Goal: Task Accomplishment & Management: Manage account settings

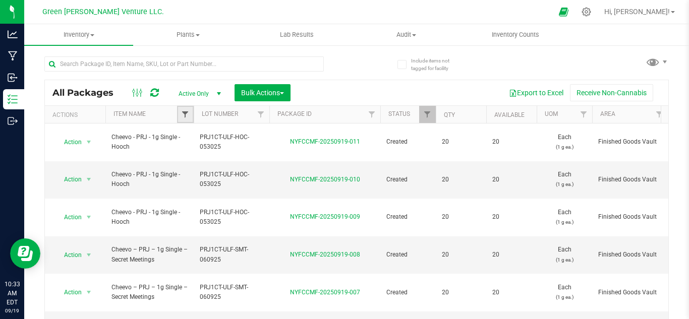
click at [188, 117] on span "Filter" at bounding box center [185, 114] width 8 height 8
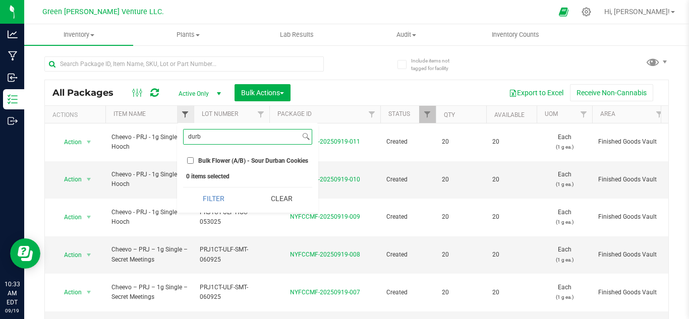
type input "[PERSON_NAME]"
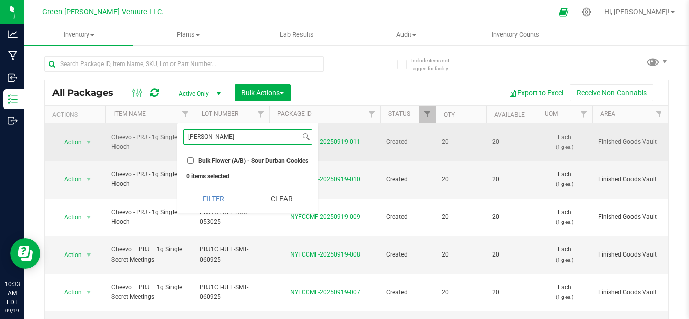
drag, startPoint x: 248, startPoint y: 141, endPoint x: 162, endPoint y: 132, distance: 85.7
click at [174, 138] on body "Analytics Manufacturing Inbound Inventory Outbound 10:33 AM EDT [DATE] 09/19 Gr…" at bounding box center [344, 159] width 689 height 319
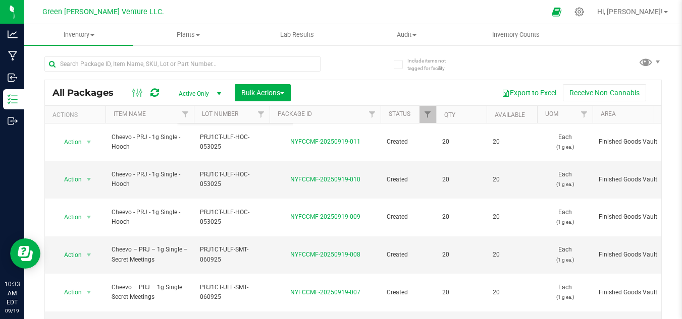
click at [354, 81] on div "All Packages Active Only Active Only Lab Samples Locked All Bulk Actions Add to…" at bounding box center [353, 92] width 616 height 25
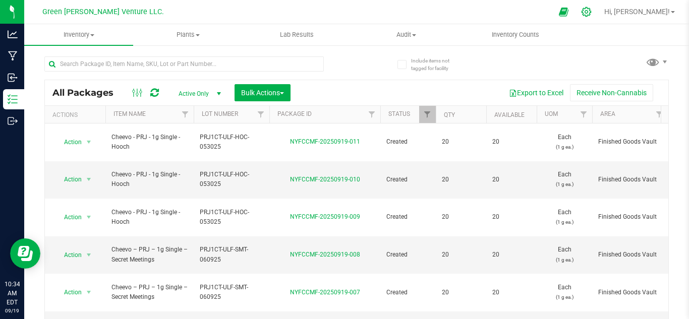
click at [594, 10] on div at bounding box center [587, 12] width 14 height 11
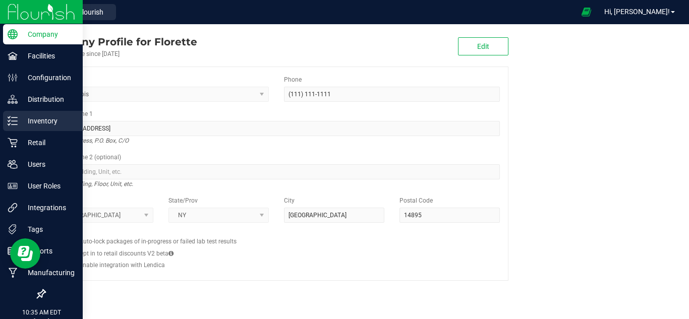
click at [34, 124] on p "Inventory" at bounding box center [48, 121] width 61 height 12
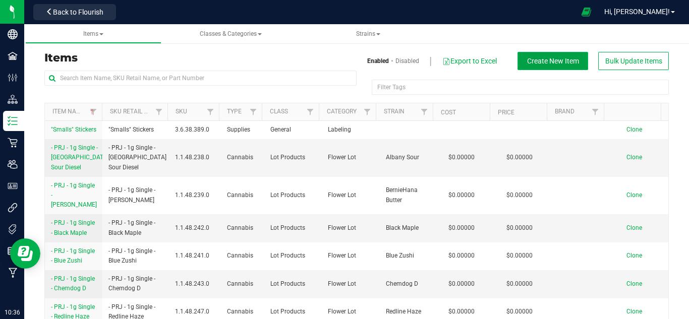
click at [554, 69] on button "Create New Item" at bounding box center [553, 61] width 71 height 18
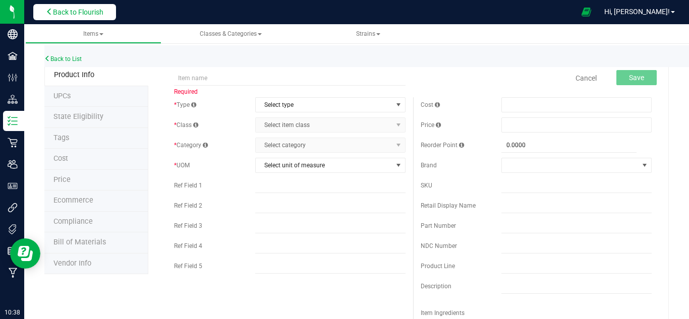
click at [96, 16] on span "Back to Flourish" at bounding box center [78, 12] width 50 height 8
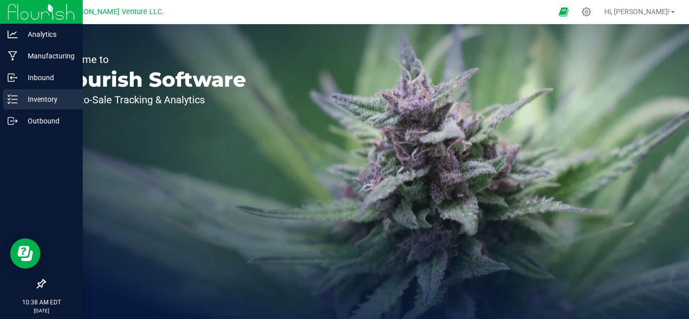
click at [33, 99] on p "Inventory" at bounding box center [48, 99] width 61 height 12
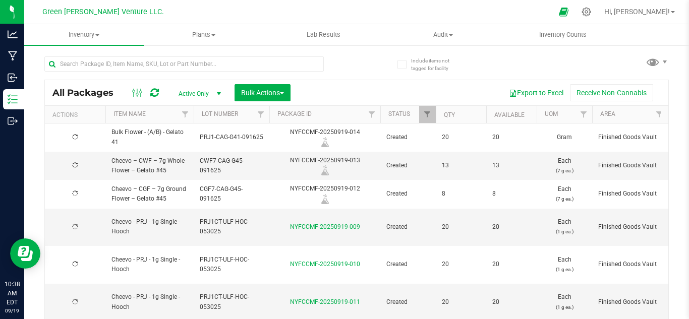
type input "[DATE]"
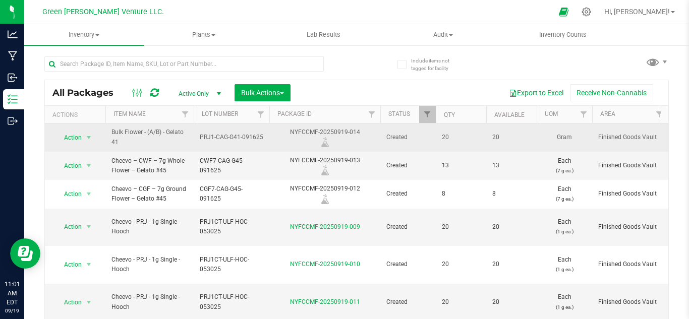
drag, startPoint x: 110, startPoint y: 128, endPoint x: 124, endPoint y: 143, distance: 20.7
click at [124, 143] on td "Bulk Flower - (A/B) - Gelato 41" at bounding box center [149, 138] width 88 height 28
copy span "Bulk Flower - (A/B) - Gelato 41"
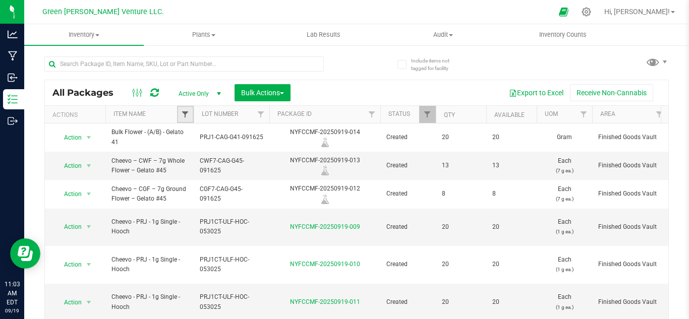
click at [184, 114] on span "Filter" at bounding box center [185, 114] width 8 height 8
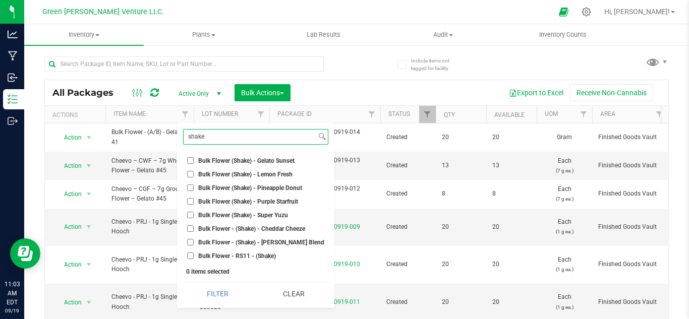
type input "shake"
click at [230, 158] on span "Bulk Flower (Shake) - Gelato Sunset" at bounding box center [246, 161] width 96 height 6
click at [194, 158] on input "Bulk Flower (Shake) - Gelato Sunset" at bounding box center [190, 160] width 7 height 7
checkbox input "true"
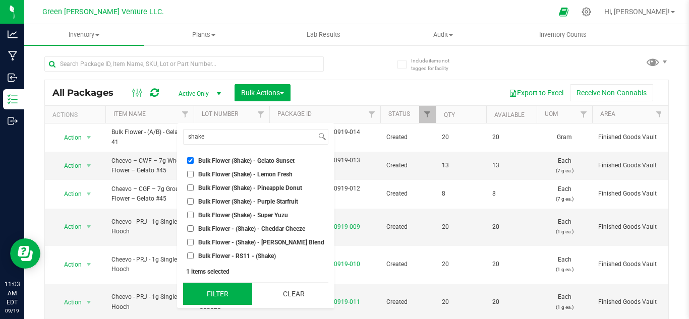
click at [226, 291] on button "Filter" at bounding box center [217, 294] width 69 height 22
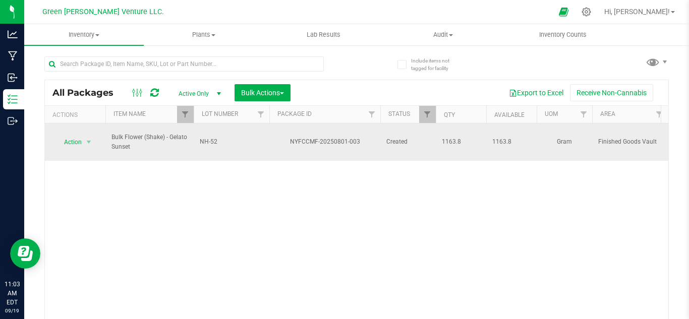
click at [107, 135] on td "Bulk Flower (Shake) - Gelato Sunset" at bounding box center [149, 142] width 88 height 37
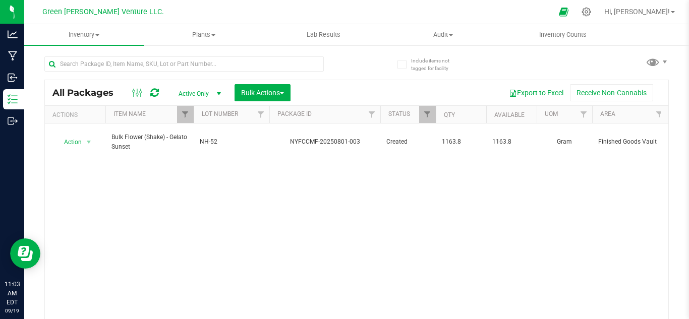
copy span "Bulk Flower (Shake) - Gelato Sunset"
click at [176, 250] on div "Action Action Adjust qty Create package Edit attributes Global inventory Locate…" at bounding box center [357, 224] width 624 height 201
click at [592, 13] on icon at bounding box center [586, 12] width 11 height 11
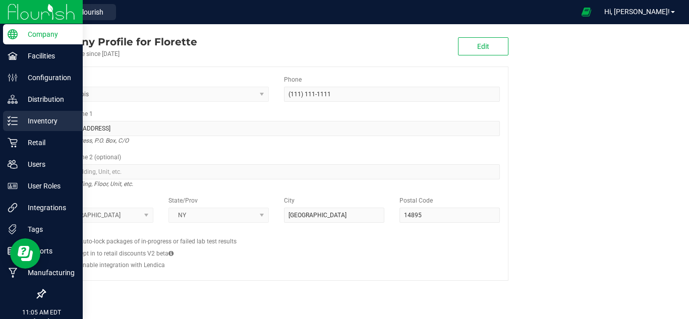
click at [34, 123] on p "Inventory" at bounding box center [48, 121] width 61 height 12
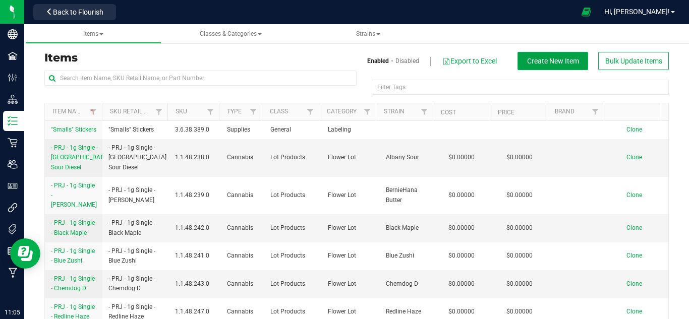
click at [524, 54] on button "Create New Item" at bounding box center [553, 61] width 71 height 18
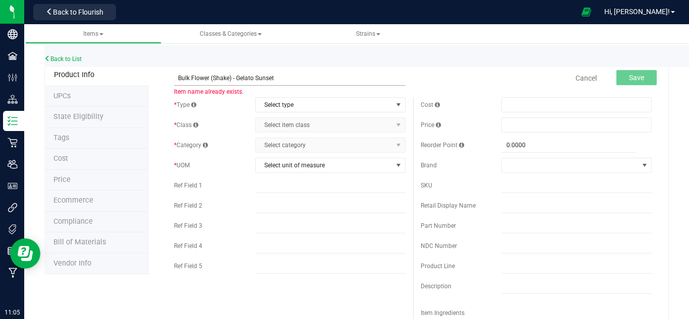
click at [275, 78] on input "Bulk Flower (Shake) - Gelato Sunset" at bounding box center [289, 78] width 231 height 15
type input "Bulk Flower (Shake) - Lemon Cherry"
click at [267, 105] on span "Select type" at bounding box center [324, 105] width 137 height 14
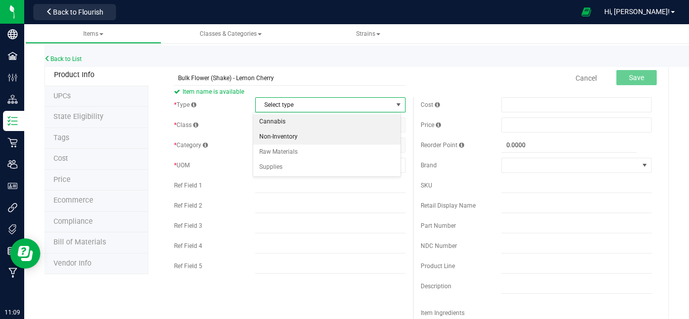
drag, startPoint x: 307, startPoint y: 115, endPoint x: 295, endPoint y: 130, distance: 19.5
click at [307, 115] on li "Cannabis" at bounding box center [326, 122] width 147 height 15
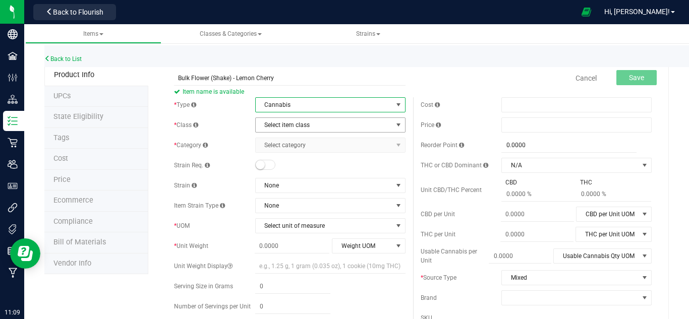
click at [275, 128] on span "Select item class" at bounding box center [324, 125] width 137 height 14
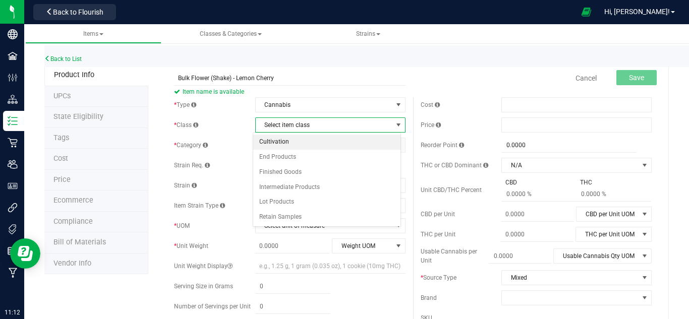
click at [263, 141] on li "Cultivation" at bounding box center [326, 142] width 147 height 15
click at [276, 145] on span "Select category" at bounding box center [324, 145] width 137 height 14
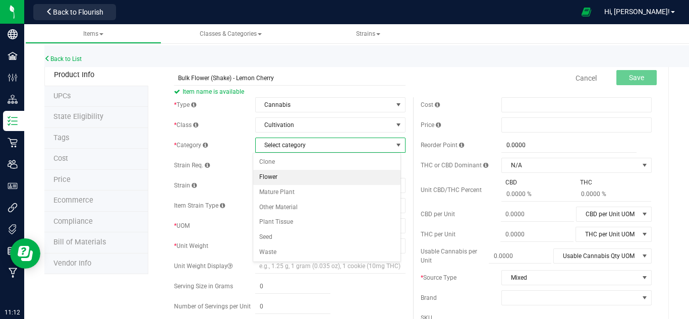
click at [290, 178] on li "Flower" at bounding box center [326, 177] width 147 height 15
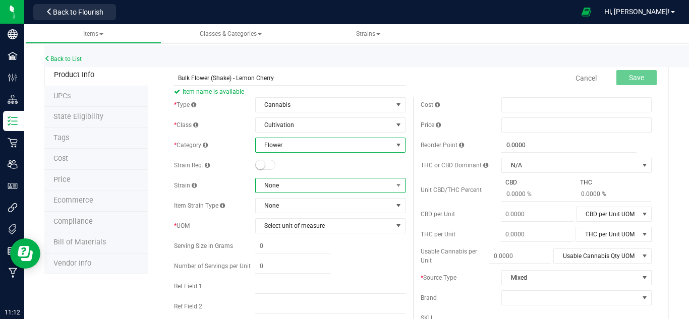
click at [310, 187] on span "None" at bounding box center [324, 186] width 137 height 14
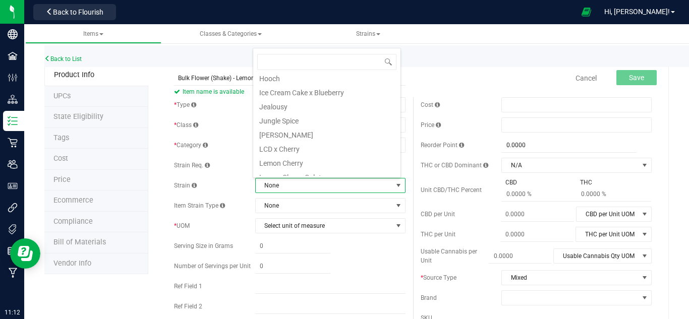
scroll to position [656, 0]
click at [306, 146] on li "Lemon Cherry" at bounding box center [326, 147] width 147 height 14
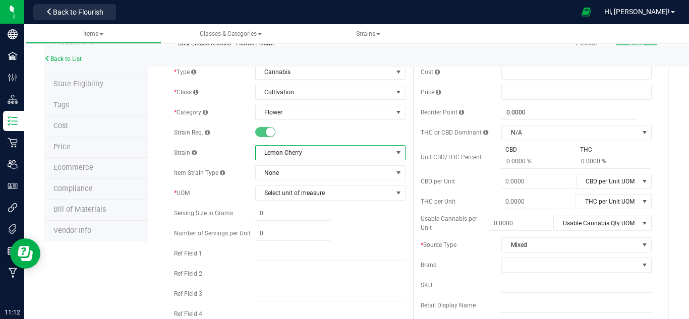
scroll to position [50, 0]
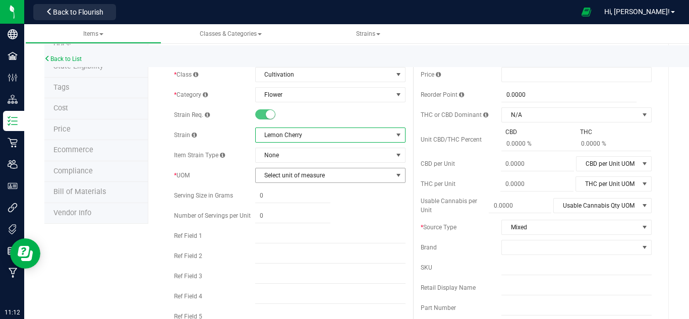
click at [332, 174] on span "Select unit of measure" at bounding box center [324, 175] width 137 height 14
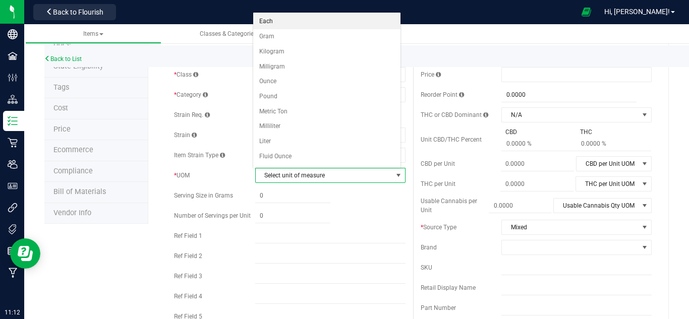
click at [288, 23] on li "Each" at bounding box center [326, 21] width 147 height 15
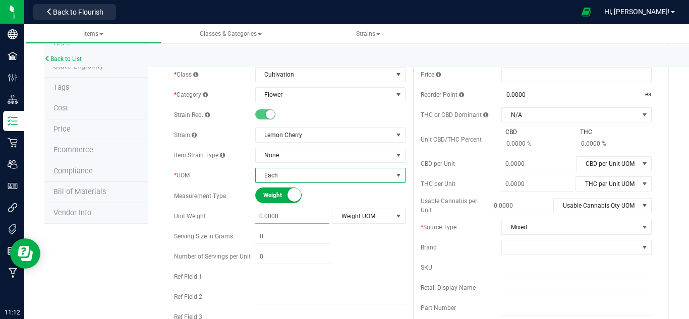
click at [307, 219] on span at bounding box center [292, 216] width 75 height 15
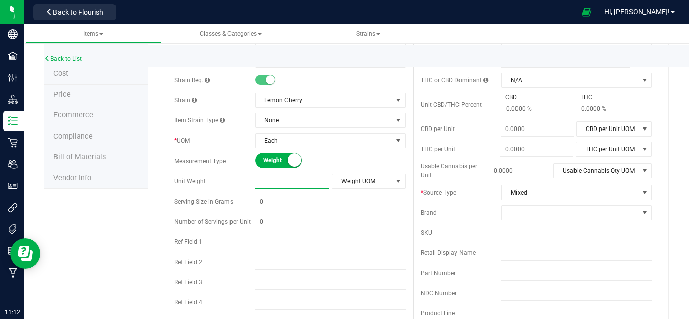
scroll to position [101, 0]
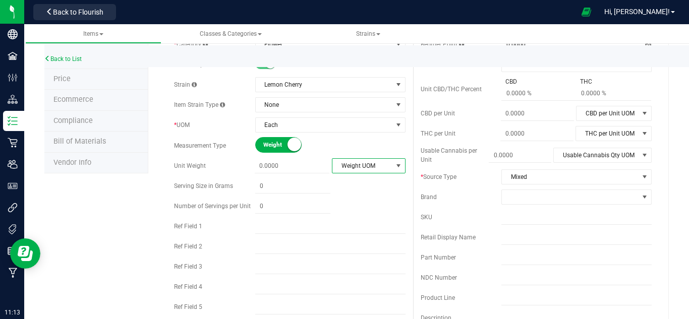
type input "0.0000"
click at [360, 162] on span "Weight UOM" at bounding box center [362, 166] width 60 height 14
click at [354, 181] on li "Gram" at bounding box center [364, 183] width 71 height 15
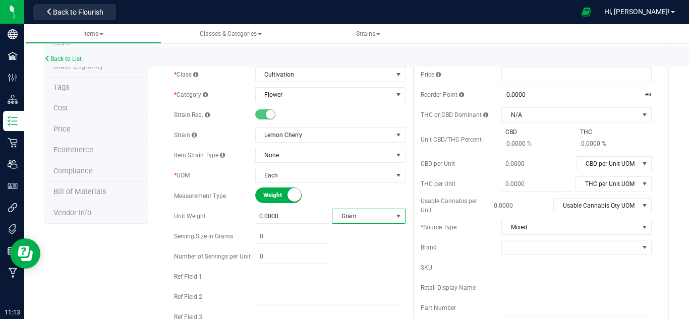
click at [280, 197] on span "Weight" at bounding box center [285, 195] width 45 height 15
click at [280, 197] on span "Volume" at bounding box center [295, 195] width 45 height 15
click at [310, 176] on span "Each" at bounding box center [324, 175] width 137 height 14
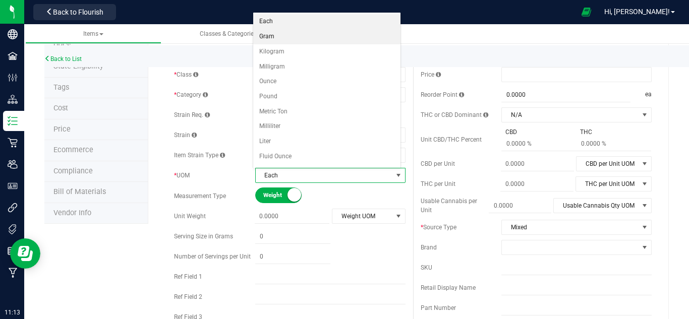
click at [273, 32] on li "Gram" at bounding box center [326, 36] width 147 height 15
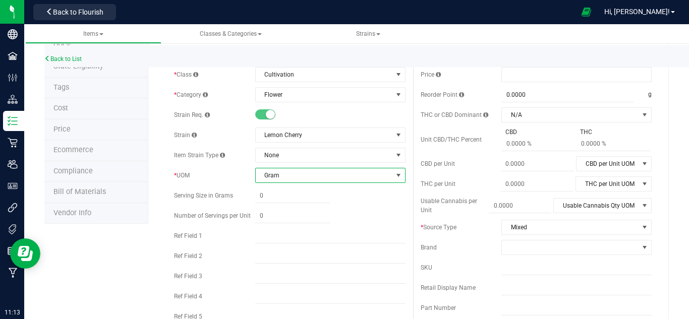
scroll to position [0, 0]
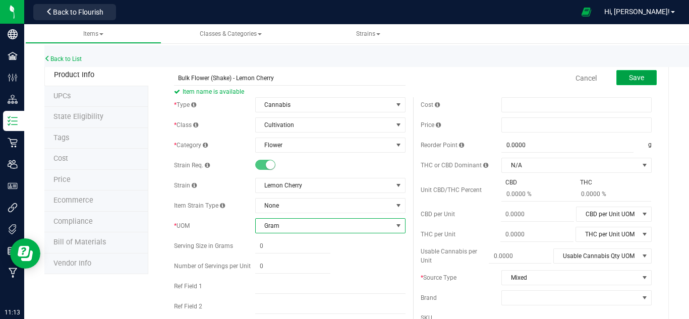
click at [630, 76] on span "Save" at bounding box center [636, 78] width 15 height 8
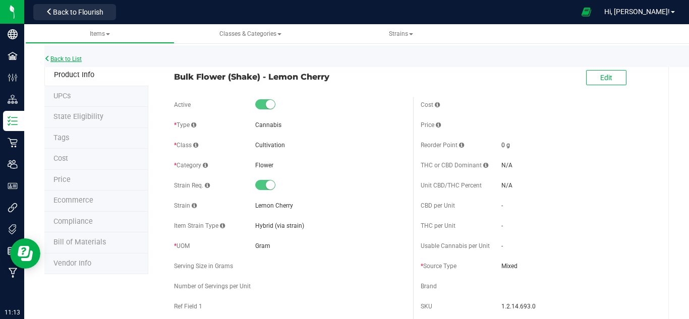
click at [58, 57] on link "Back to List" at bounding box center [62, 58] width 37 height 7
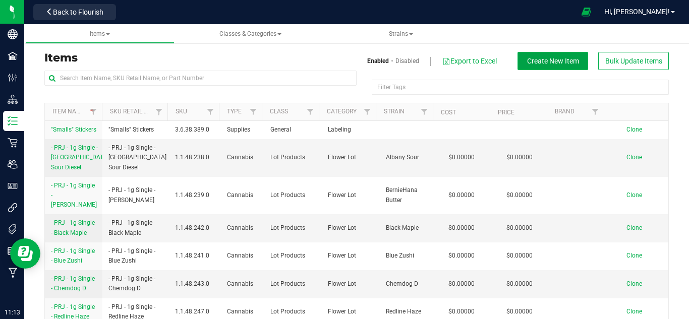
click at [531, 61] on span "Create New Item" at bounding box center [553, 61] width 52 height 8
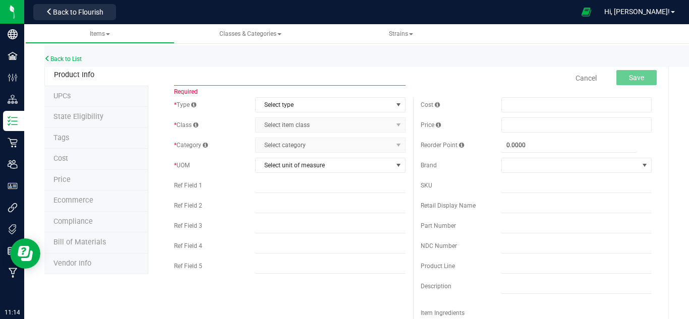
paste input "Bulk Flower - (A/B) - Gelato 41"
type input "Bulk Flower - (A/B) - Lemon Cherry"
click at [276, 103] on span "Select type" at bounding box center [324, 105] width 137 height 14
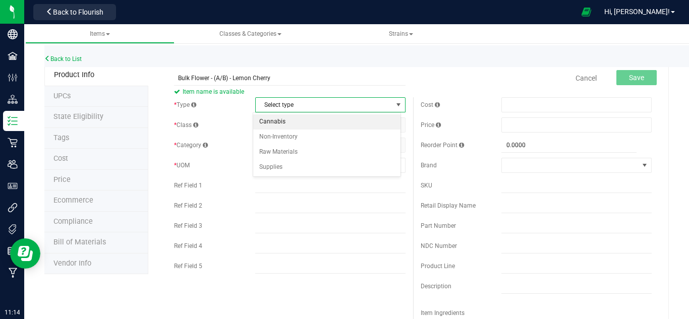
click at [294, 120] on li "Cannabis" at bounding box center [326, 122] width 147 height 15
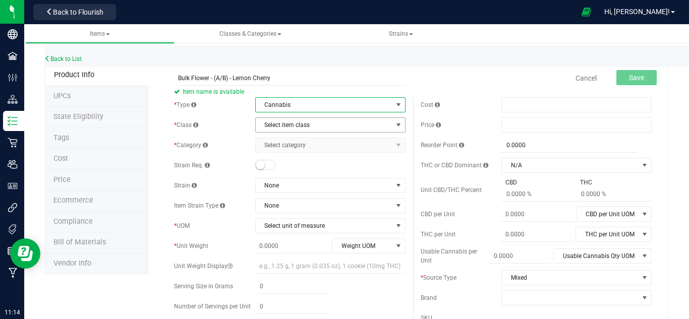
click at [310, 120] on span "Select item class" at bounding box center [324, 125] width 137 height 14
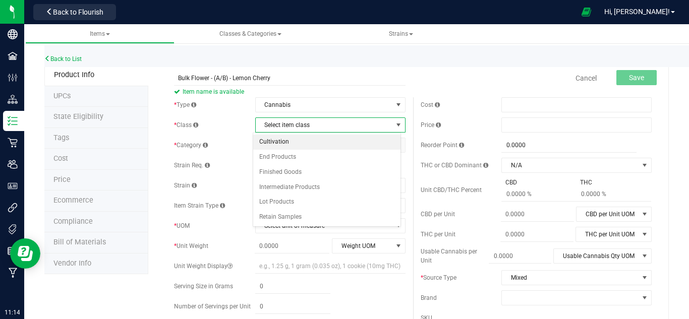
click at [302, 137] on li "Cultivation" at bounding box center [326, 142] width 147 height 15
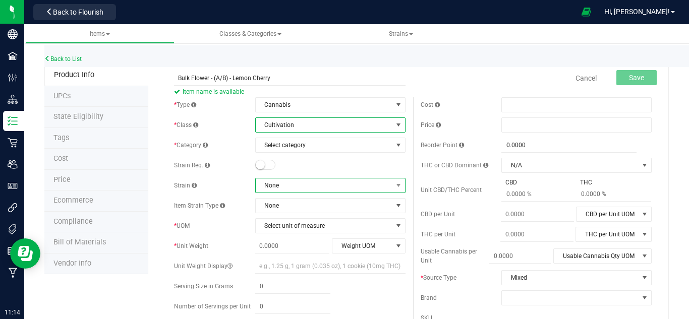
click at [284, 188] on span "None" at bounding box center [324, 186] width 137 height 14
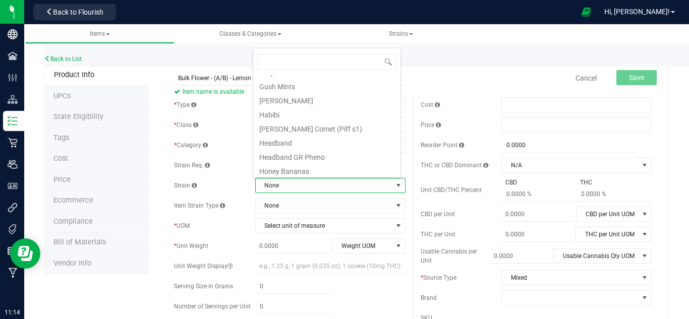
scroll to position [656, 0]
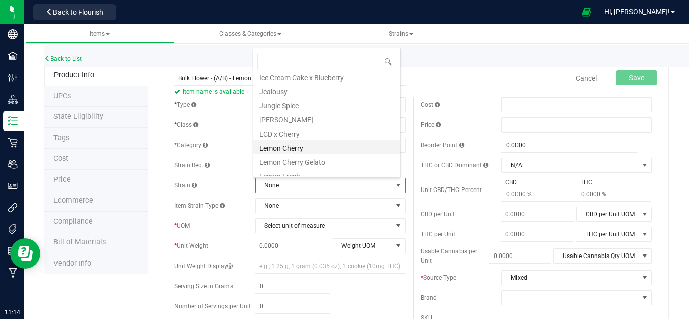
click at [295, 148] on li "Lemon Cherry" at bounding box center [326, 147] width 147 height 14
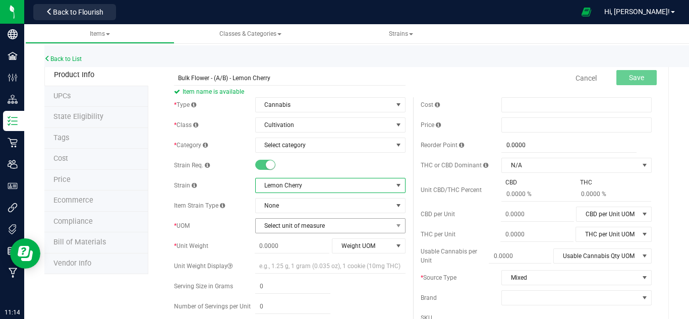
click at [274, 230] on span "Select unit of measure" at bounding box center [324, 226] width 137 height 14
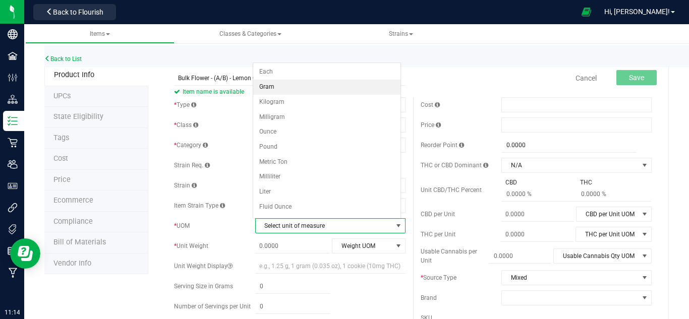
click at [274, 85] on li "Gram" at bounding box center [326, 87] width 147 height 15
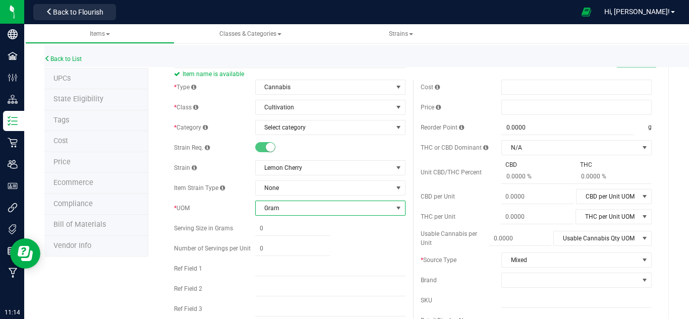
scroll to position [0, 0]
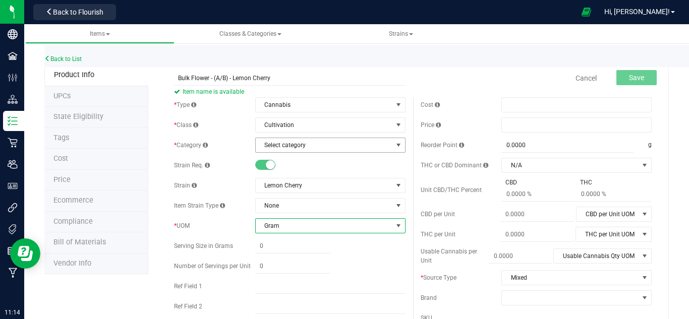
click at [283, 143] on span "Select category" at bounding box center [324, 145] width 137 height 14
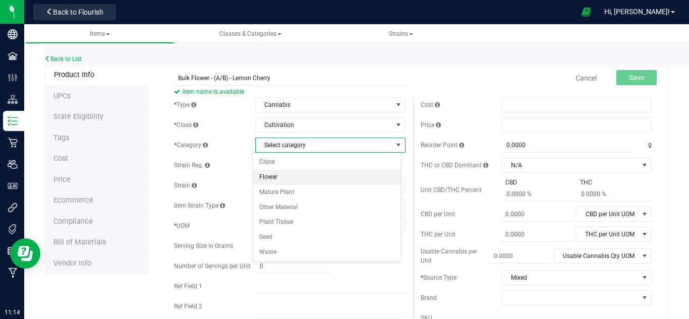
click at [278, 173] on li "Flower" at bounding box center [326, 177] width 147 height 15
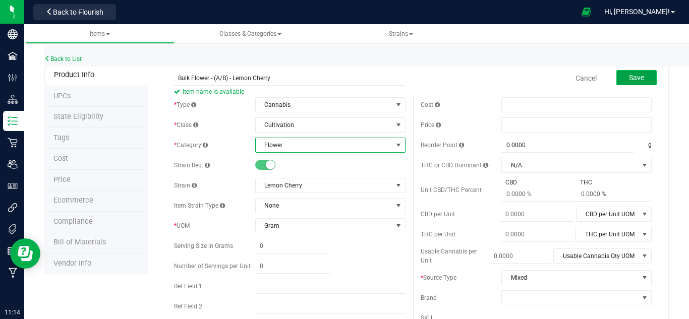
click at [630, 83] on button "Save" at bounding box center [636, 77] width 40 height 15
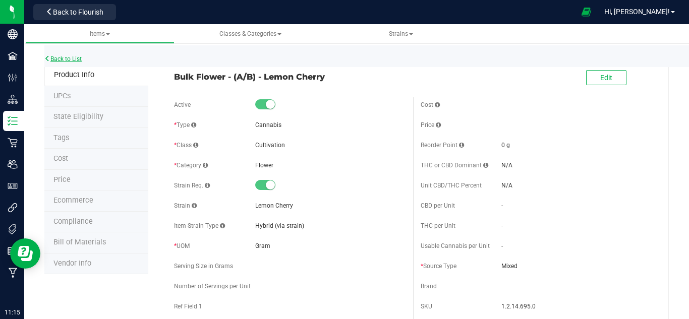
click at [63, 58] on link "Back to List" at bounding box center [62, 58] width 37 height 7
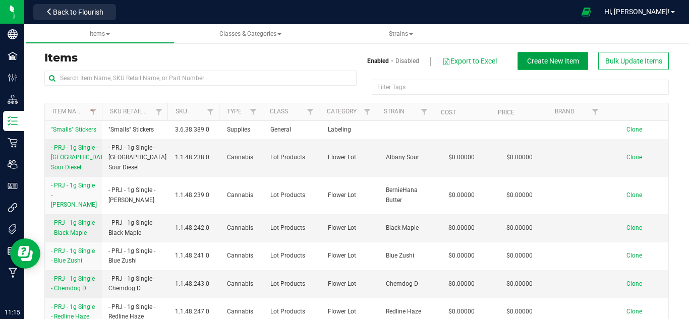
click at [551, 62] on span "Create New Item" at bounding box center [553, 61] width 52 height 8
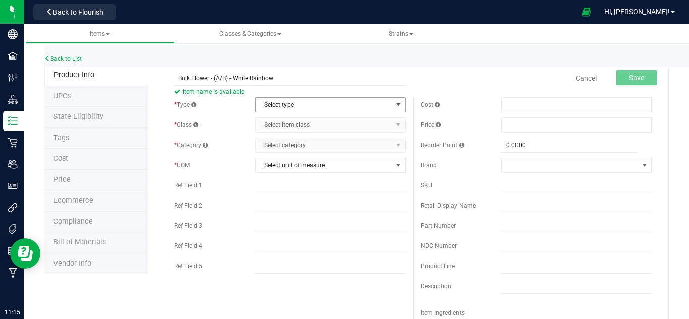
type input "Bulk Flower - (A/B) - White Rainbow"
click at [294, 105] on span "Select type" at bounding box center [324, 105] width 137 height 14
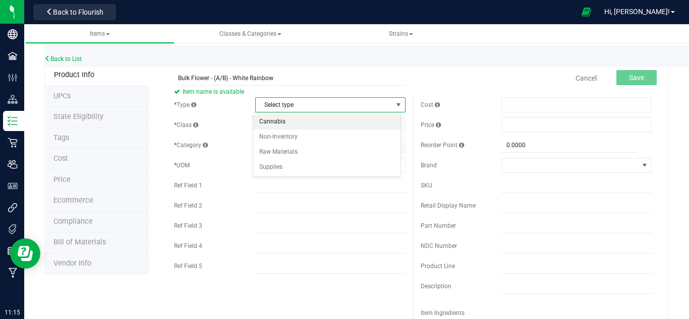
click at [292, 123] on li "Cannabis" at bounding box center [326, 122] width 147 height 15
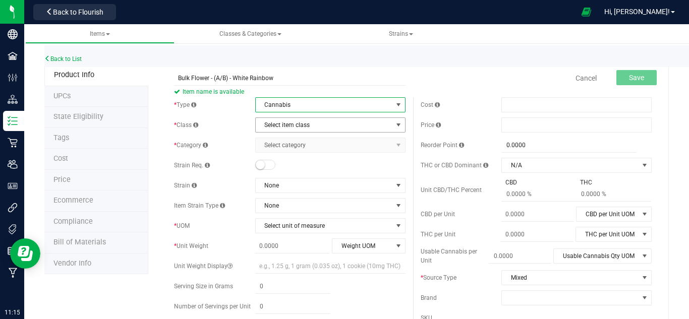
click at [286, 126] on span "Select item class" at bounding box center [324, 125] width 137 height 14
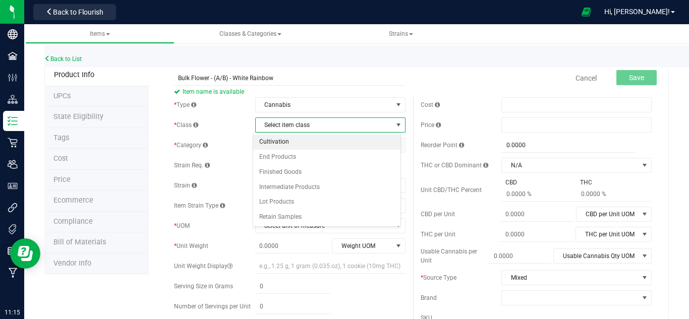
click at [279, 141] on li "Cultivation" at bounding box center [326, 142] width 147 height 15
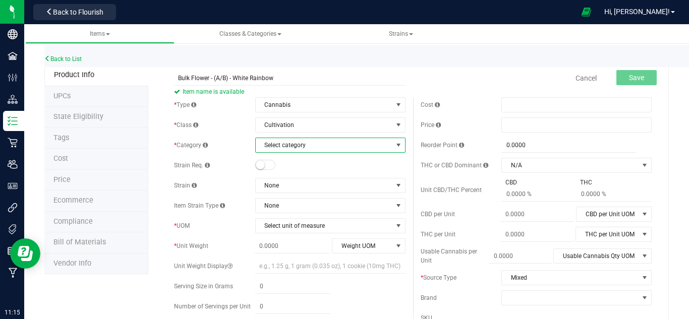
click at [277, 145] on span "Select category" at bounding box center [324, 145] width 137 height 14
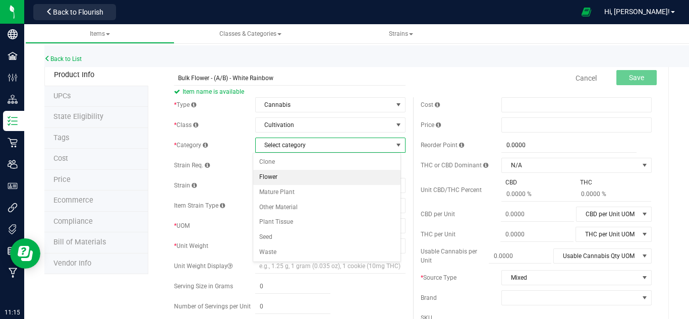
click at [275, 183] on li "Flower" at bounding box center [326, 177] width 147 height 15
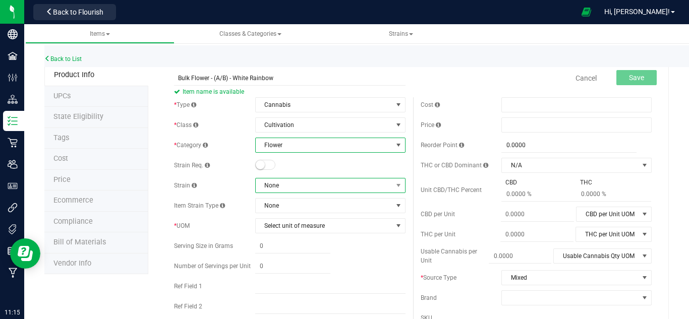
click at [294, 185] on span "None" at bounding box center [324, 186] width 137 height 14
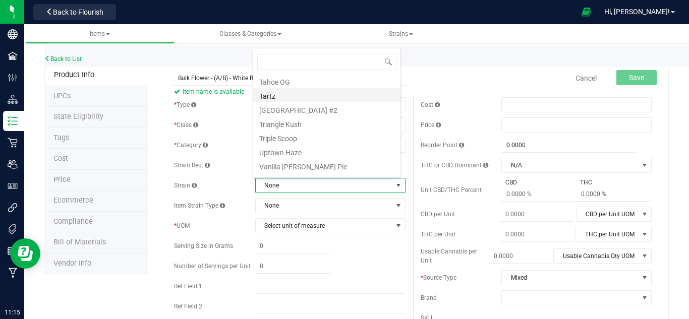
scroll to position [1269, 0]
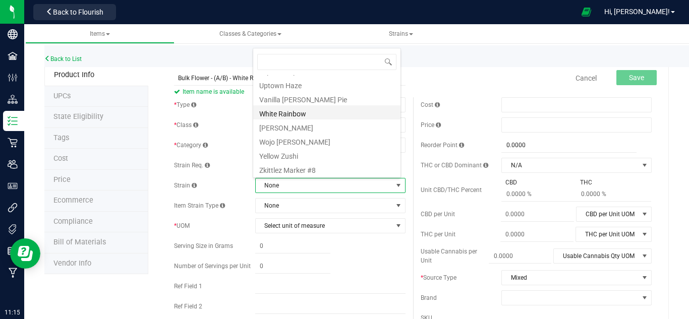
click at [303, 115] on li "White Rainbow" at bounding box center [326, 112] width 147 height 14
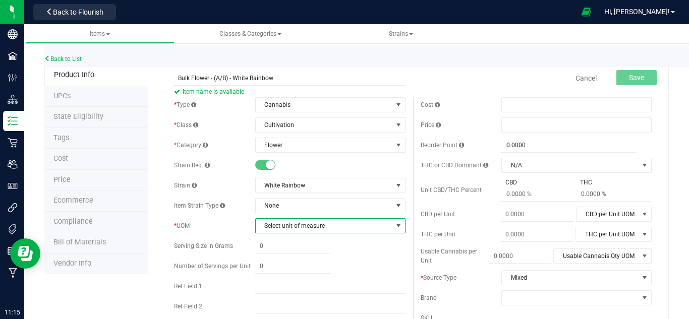
click at [297, 227] on span "Select unit of measure" at bounding box center [324, 226] width 137 height 14
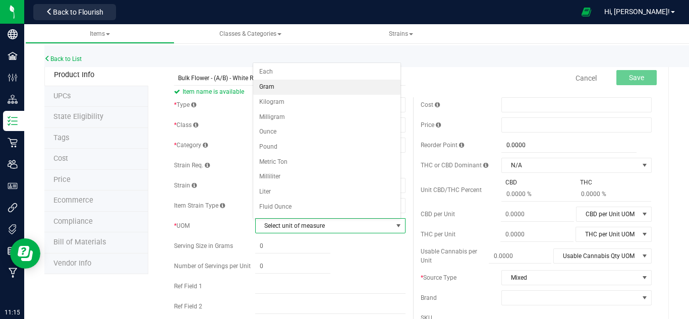
click at [276, 90] on li "Gram" at bounding box center [326, 87] width 147 height 15
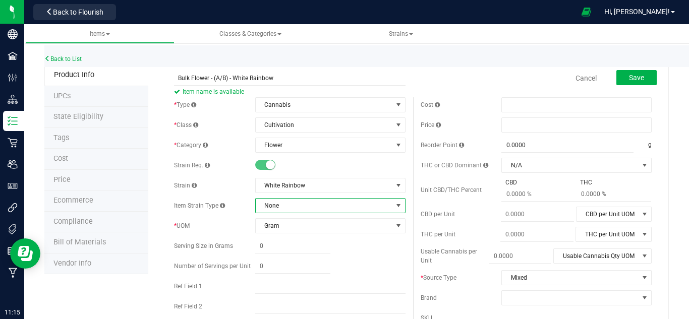
click at [287, 207] on span "None" at bounding box center [324, 206] width 137 height 14
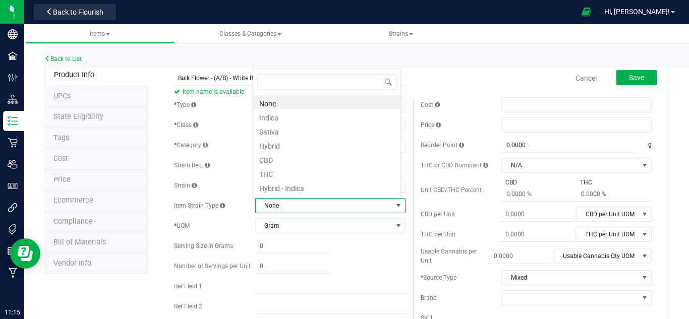
scroll to position [15, 146]
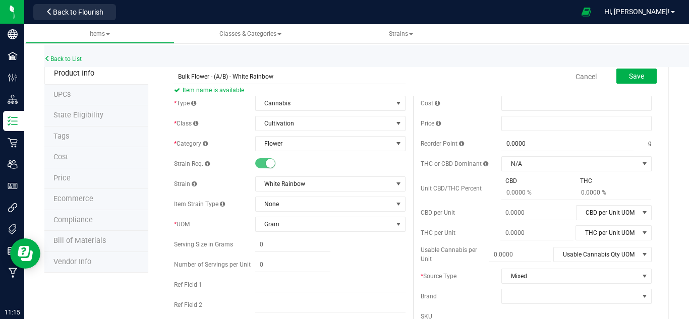
scroll to position [0, 0]
click at [632, 81] on span "Save" at bounding box center [636, 78] width 15 height 8
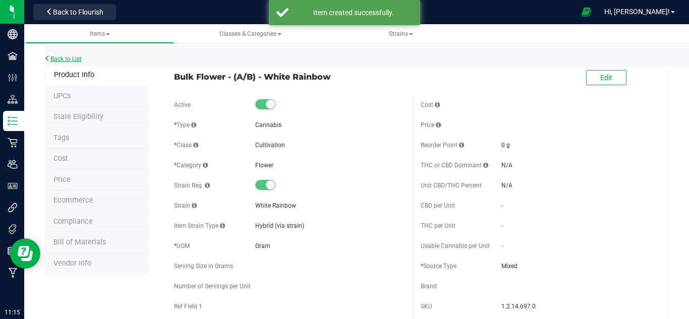
click at [74, 60] on link "Back to List" at bounding box center [62, 58] width 37 height 7
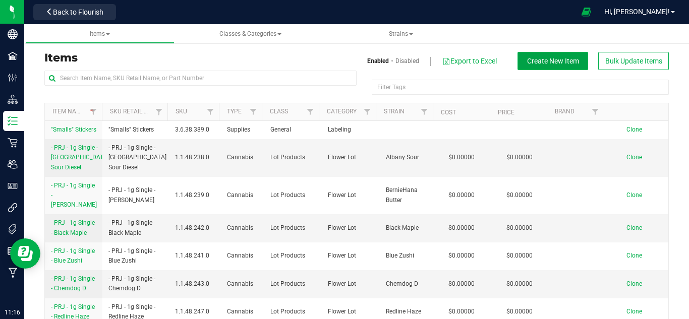
click at [549, 60] on span "Create New Item" at bounding box center [553, 61] width 52 height 8
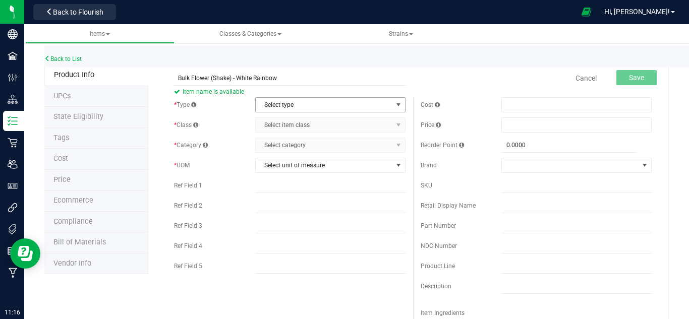
type input "Bulk Flower (Shake) - White Rainbow"
click at [265, 101] on span "Select type" at bounding box center [324, 105] width 137 height 14
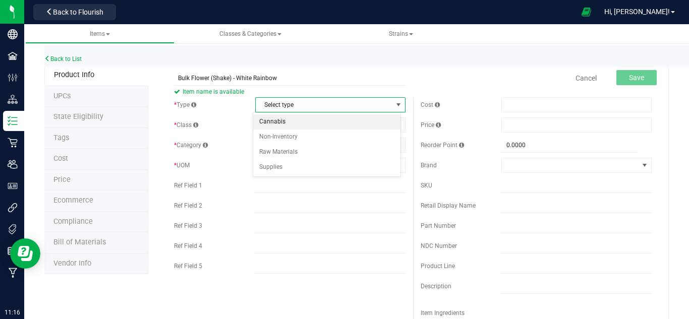
click at [287, 121] on li "Cannabis" at bounding box center [326, 122] width 147 height 15
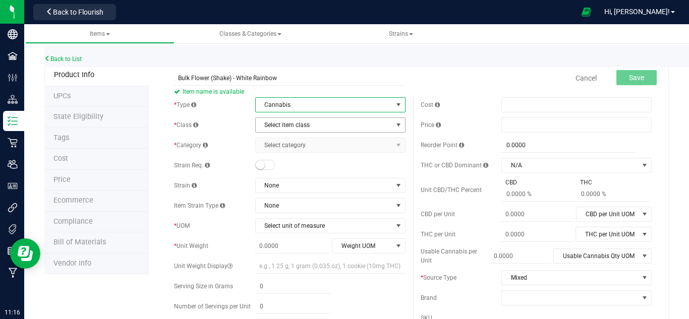
click at [265, 123] on span "Select item class" at bounding box center [324, 125] width 137 height 14
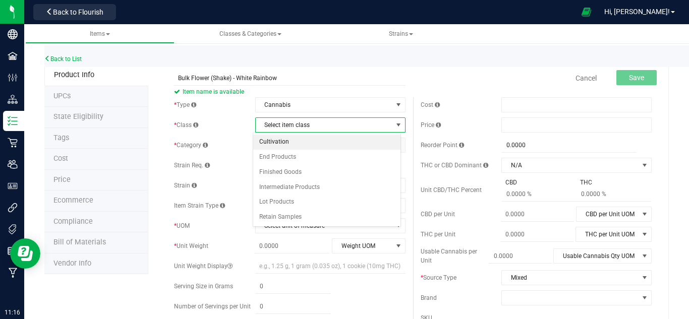
click at [291, 138] on li "Cultivation" at bounding box center [326, 142] width 147 height 15
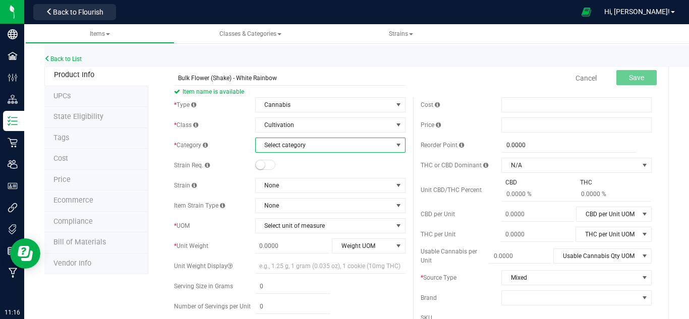
click at [304, 141] on span "Select category" at bounding box center [324, 145] width 137 height 14
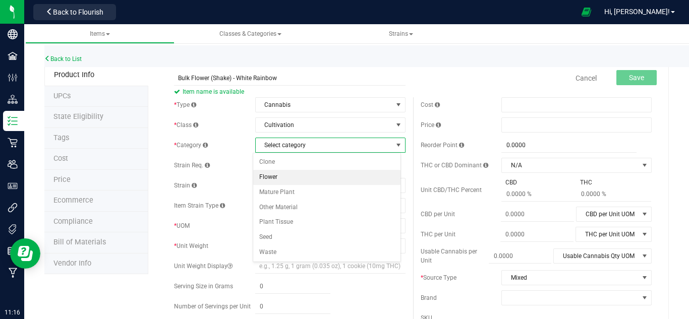
click at [272, 174] on li "Flower" at bounding box center [326, 177] width 147 height 15
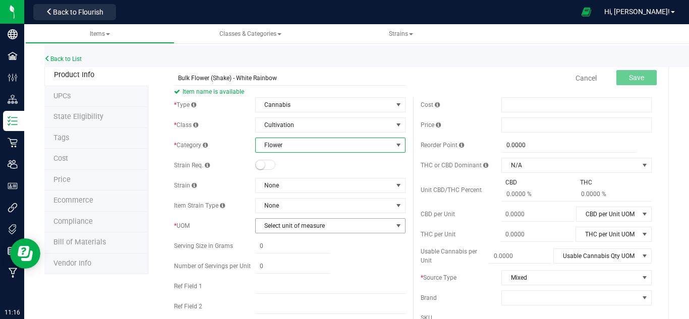
click at [287, 229] on span "Select unit of measure" at bounding box center [324, 226] width 137 height 14
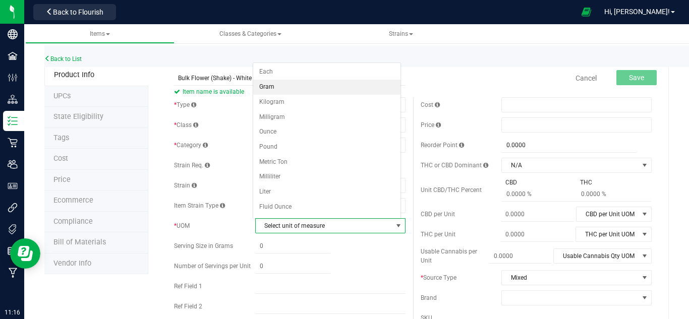
click at [278, 87] on li "Gram" at bounding box center [326, 87] width 147 height 15
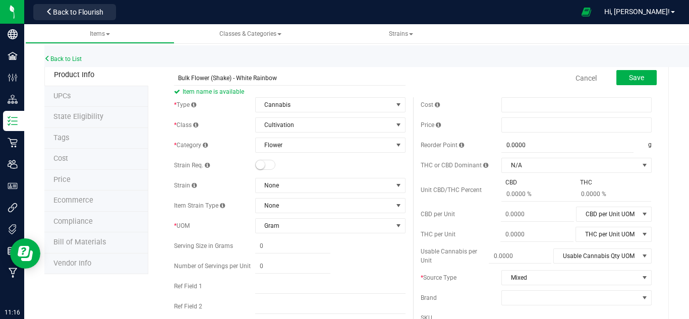
click at [268, 176] on div "* Type Cannabis Select type Cannabis Non-Inventory Raw Materials Supplies * Cla…" at bounding box center [289, 238] width 246 height 283
click at [272, 183] on span "None" at bounding box center [324, 186] width 137 height 14
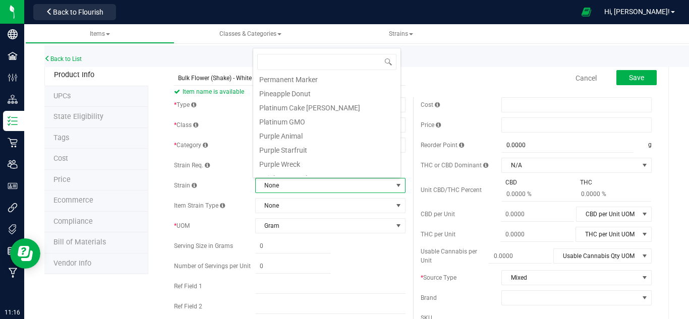
scroll to position [1219, 0]
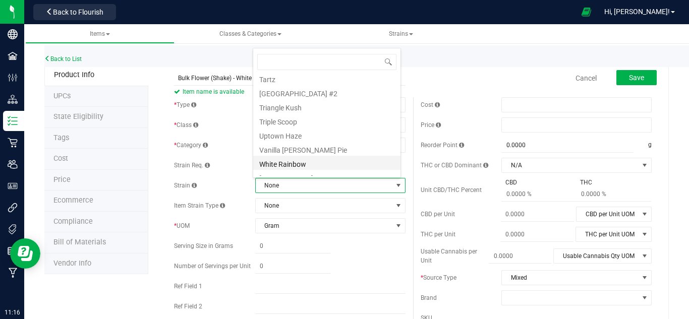
click at [300, 163] on li "White Rainbow" at bounding box center [326, 163] width 147 height 14
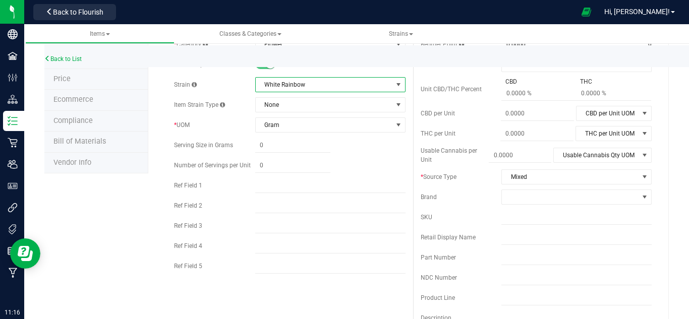
scroll to position [50, 0]
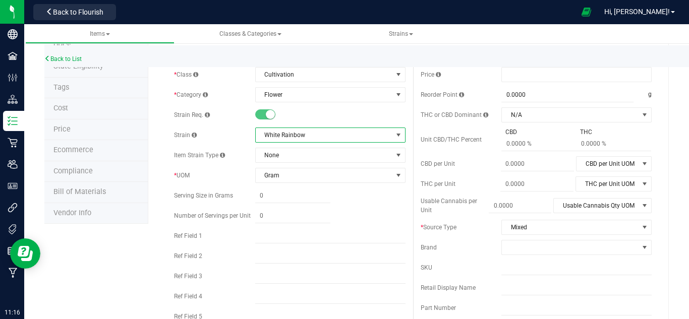
click at [269, 135] on span "White Rainbow" at bounding box center [324, 135] width 137 height 14
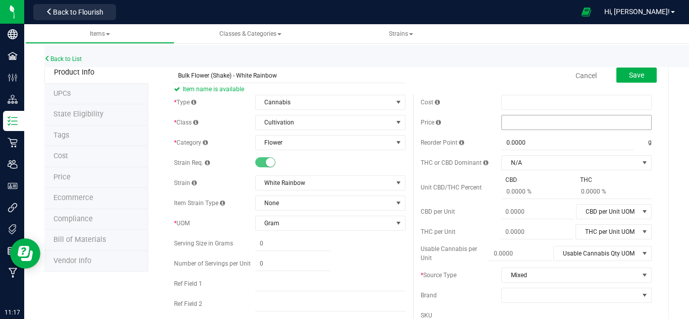
scroll to position [0, 0]
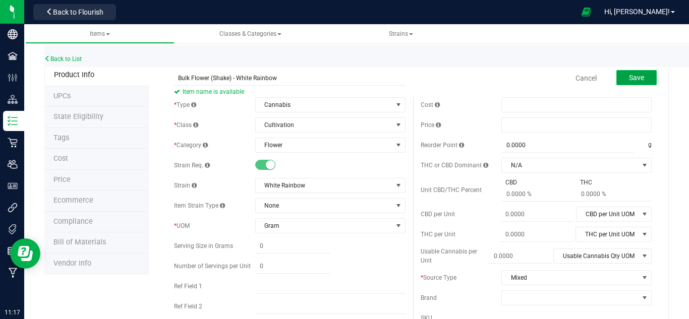
click at [621, 82] on button "Save" at bounding box center [636, 77] width 40 height 15
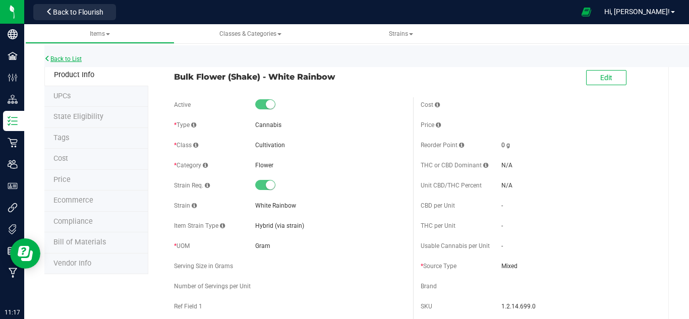
click at [74, 60] on link "Back to List" at bounding box center [62, 58] width 37 height 7
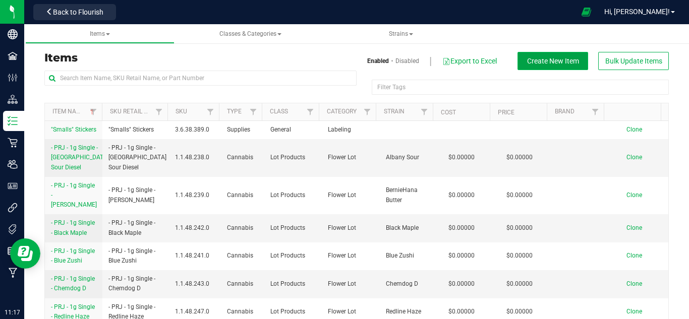
click at [544, 70] on button "Create New Item" at bounding box center [553, 61] width 71 height 18
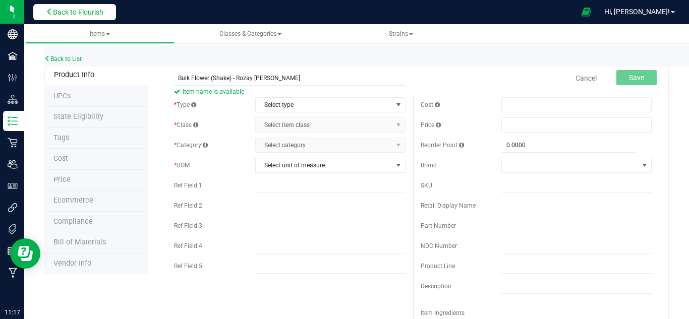
type input "Bulk Flower (Shake) - Rozay [PERSON_NAME]"
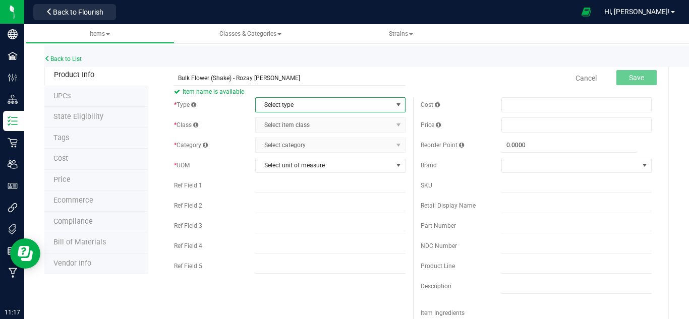
click at [292, 108] on span "Select type" at bounding box center [324, 105] width 137 height 14
click at [292, 120] on li "Cannabis" at bounding box center [326, 122] width 147 height 15
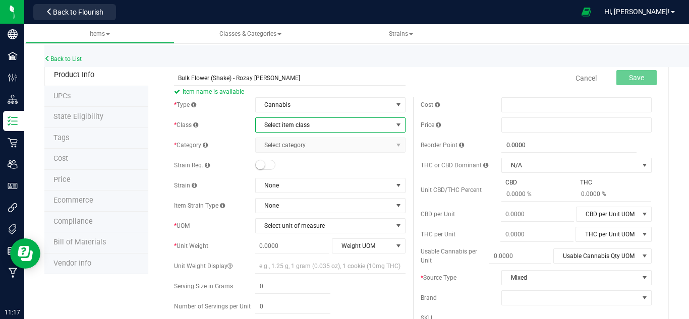
click at [292, 120] on span "Select item class" at bounding box center [324, 125] width 137 height 14
click at [273, 141] on li "Cultivation" at bounding box center [326, 142] width 147 height 15
click at [273, 146] on span "Select category" at bounding box center [324, 145] width 137 height 14
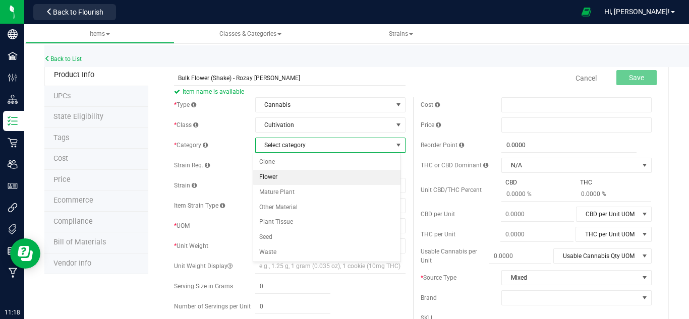
click at [269, 181] on li "Flower" at bounding box center [326, 177] width 147 height 15
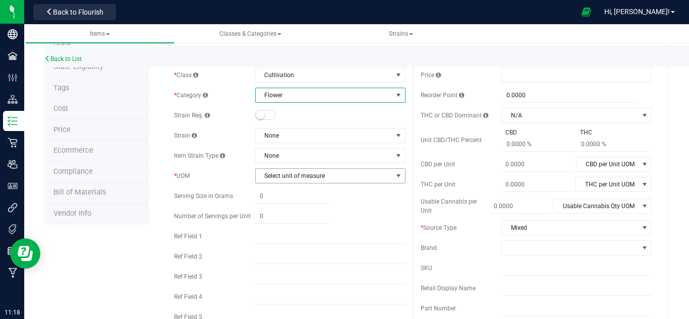
scroll to position [50, 0]
click at [297, 177] on span "Select unit of measure" at bounding box center [324, 175] width 137 height 14
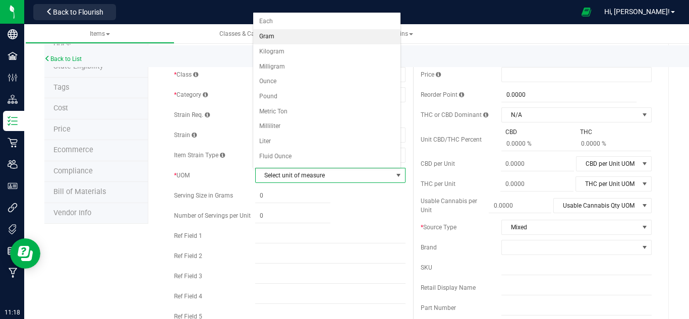
click at [290, 35] on li "Gram" at bounding box center [326, 36] width 147 height 15
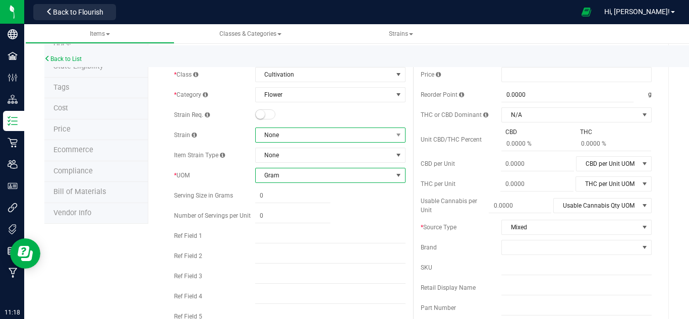
click at [292, 136] on span "None" at bounding box center [324, 135] width 137 height 14
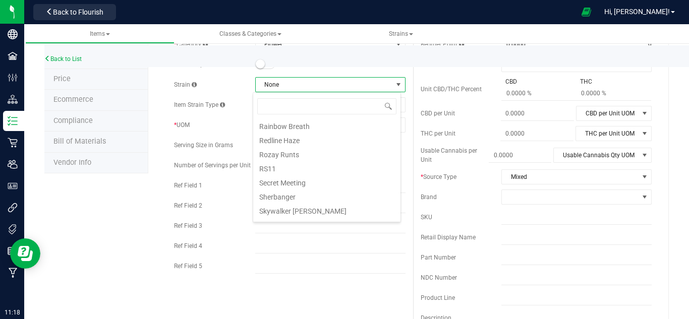
scroll to position [967, 0]
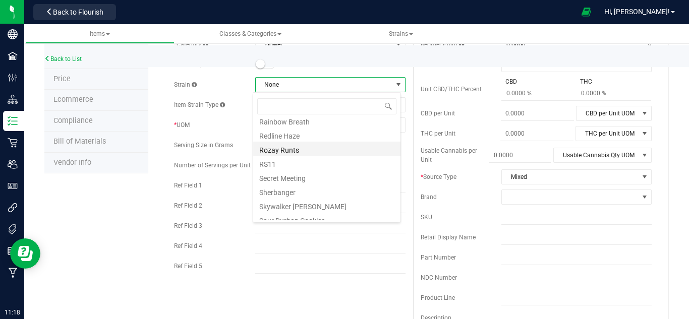
click at [306, 148] on li "Rozay Runts" at bounding box center [326, 149] width 147 height 14
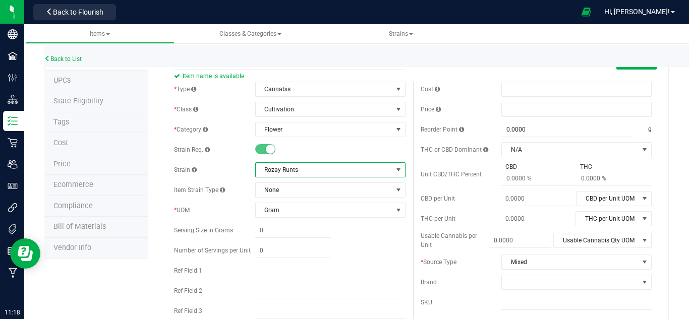
scroll to position [0, 0]
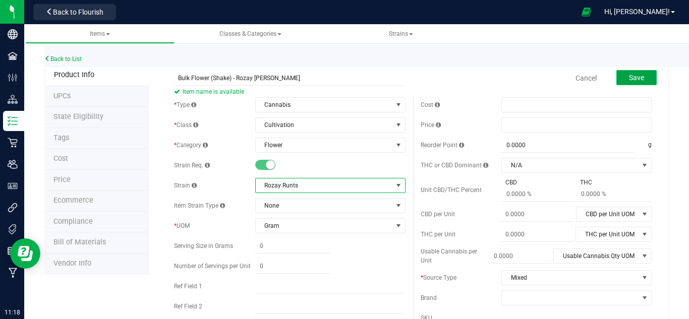
click at [629, 74] on span "Save" at bounding box center [636, 78] width 15 height 8
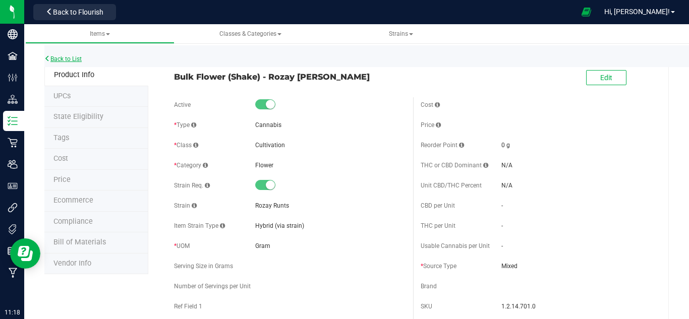
click at [60, 57] on link "Back to List" at bounding box center [62, 58] width 37 height 7
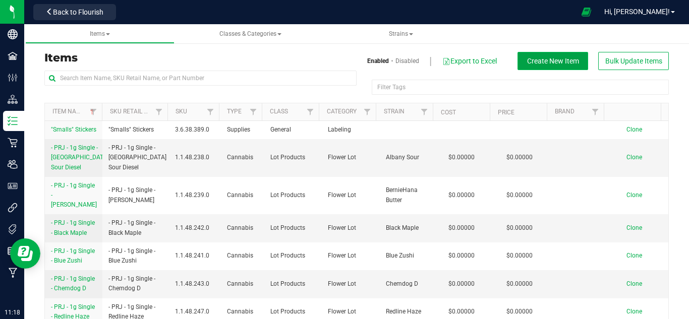
click at [569, 54] on button "Create New Item" at bounding box center [553, 61] width 71 height 18
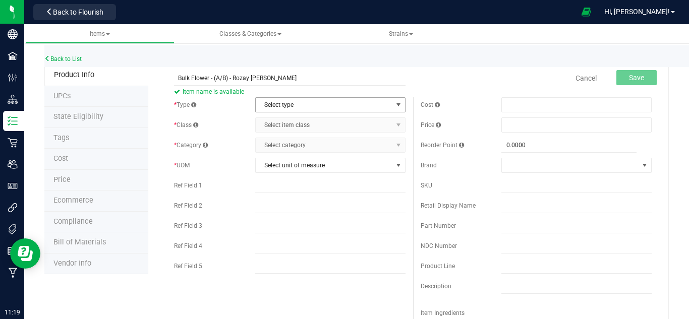
type input "Bulk Flower - (A/B) - Rozay [PERSON_NAME]"
click at [291, 107] on span "Select type" at bounding box center [324, 105] width 137 height 14
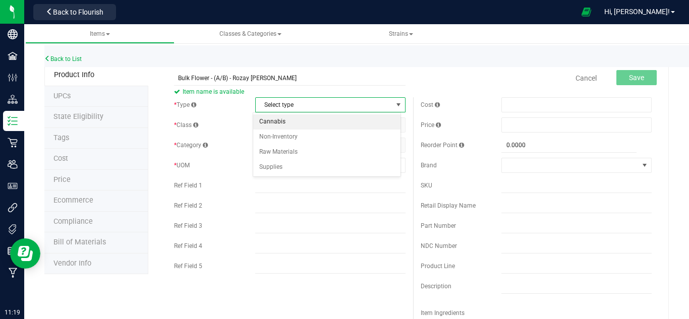
click at [292, 119] on li "Cannabis" at bounding box center [326, 122] width 147 height 15
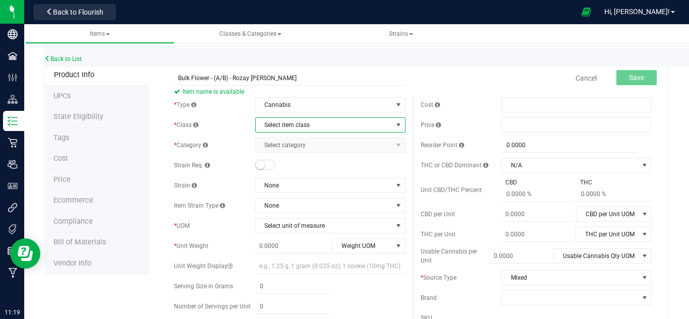
click at [286, 122] on span "Select item class" at bounding box center [324, 125] width 137 height 14
click at [284, 141] on li "Cultivation" at bounding box center [326, 142] width 147 height 15
click at [284, 145] on span "Select category" at bounding box center [324, 145] width 137 height 14
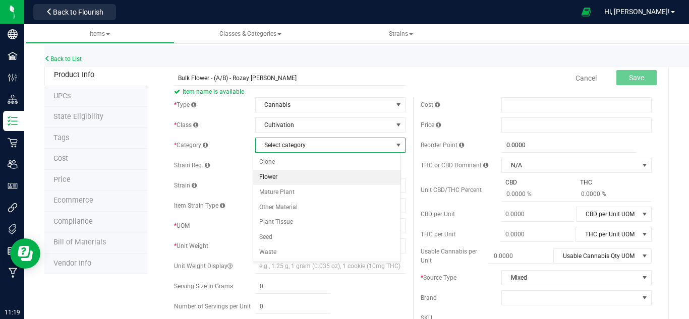
click at [279, 178] on li "Flower" at bounding box center [326, 177] width 147 height 15
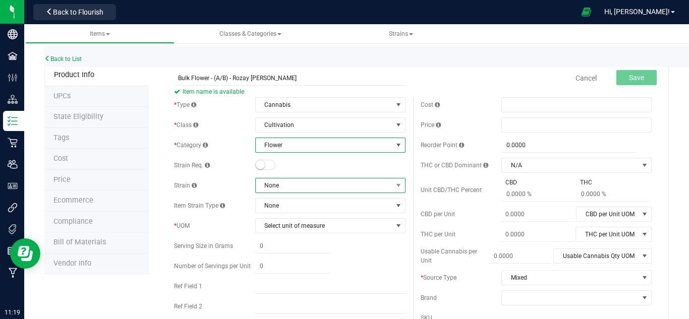
click at [289, 182] on span "None" at bounding box center [324, 186] width 137 height 14
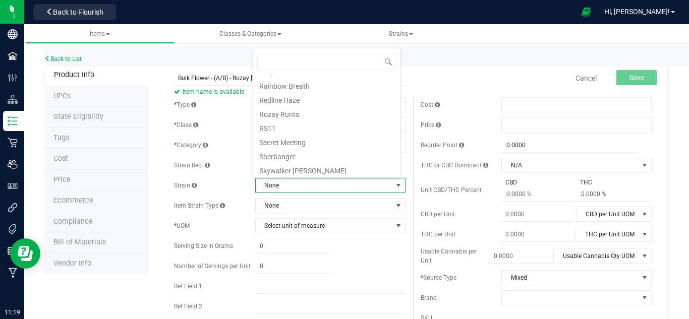
scroll to position [959, 0]
click at [303, 112] on li "Rozay Runts" at bounding box center [326, 112] width 147 height 14
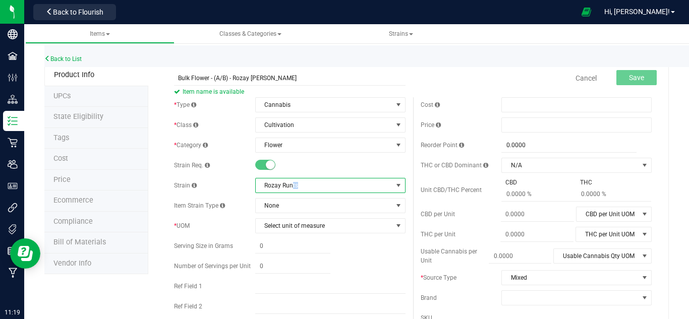
drag, startPoint x: 290, startPoint y: 183, endPoint x: 303, endPoint y: 186, distance: 13.9
click at [303, 186] on span "Rozay Runts" at bounding box center [324, 186] width 137 height 14
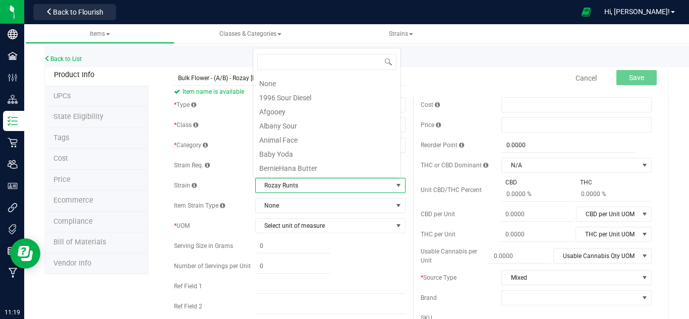
scroll to position [15, 146]
click at [298, 188] on span "Rozay Runts" at bounding box center [324, 186] width 137 height 14
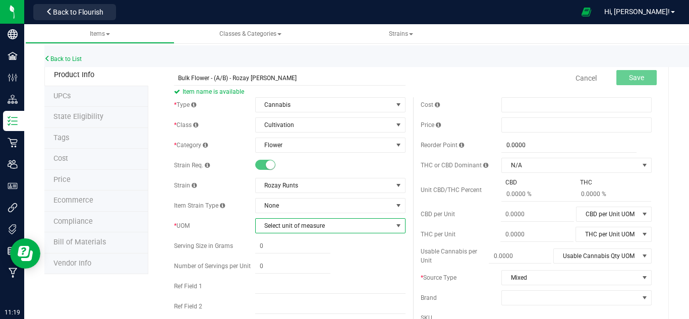
click at [301, 223] on span "Select unit of measure" at bounding box center [324, 226] width 137 height 14
click at [438, 54] on div "Back to List" at bounding box center [388, 56] width 689 height 22
click at [314, 229] on span "Select unit of measure" at bounding box center [324, 226] width 137 height 14
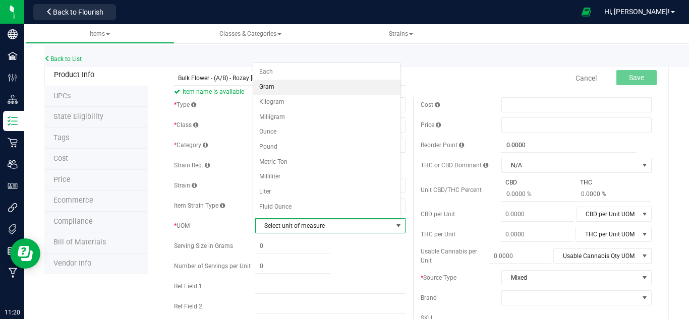
click at [273, 87] on li "Gram" at bounding box center [326, 87] width 147 height 15
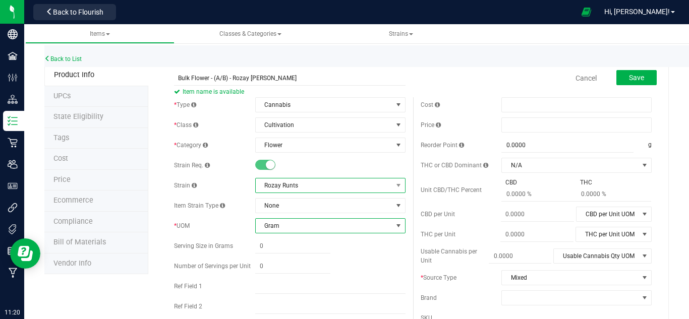
click at [296, 186] on span "Rozay Runts" at bounding box center [324, 186] width 137 height 14
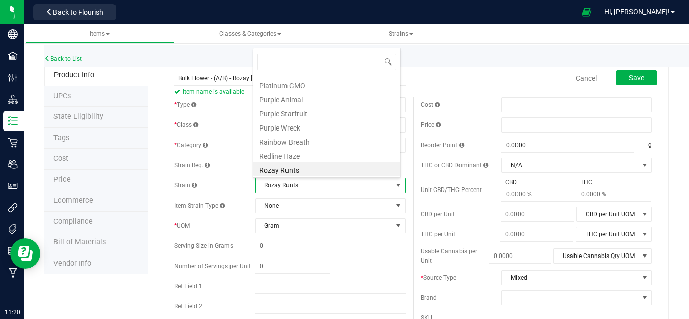
click at [306, 166] on li "Rozay Runts" at bounding box center [326, 169] width 147 height 14
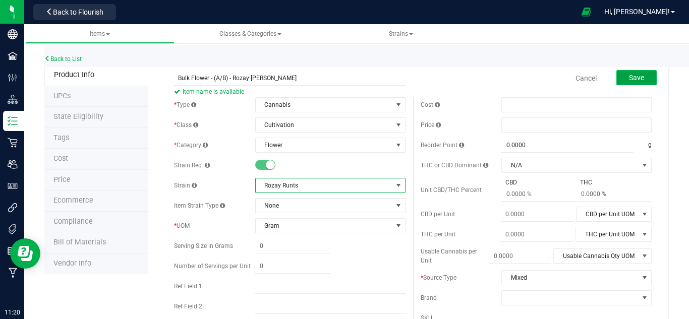
click at [639, 79] on button "Save" at bounding box center [636, 77] width 40 height 15
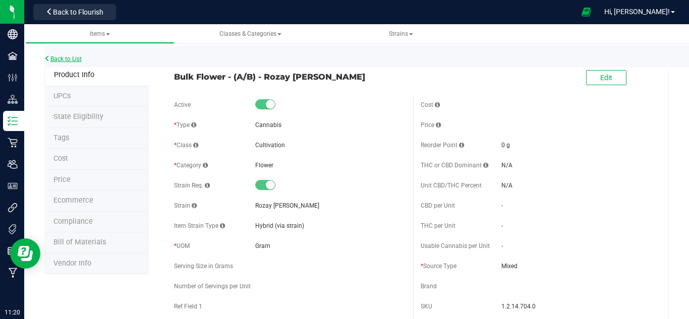
click at [72, 60] on link "Back to List" at bounding box center [62, 58] width 37 height 7
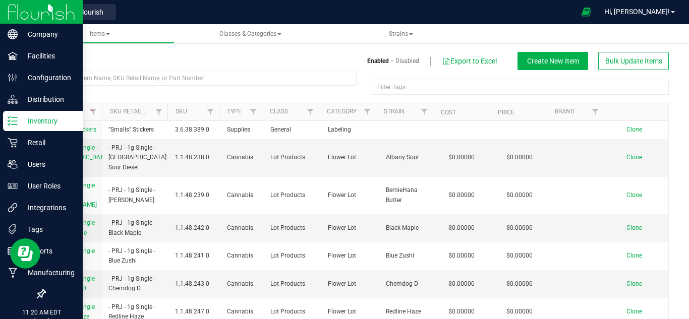
click at [72, 9] on img at bounding box center [42, 12] width 68 height 24
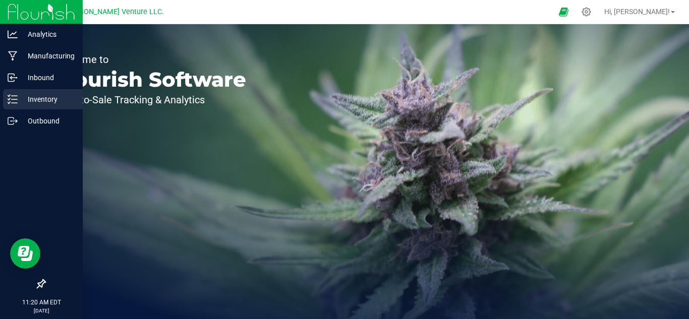
click at [14, 100] on icon at bounding box center [13, 99] width 10 height 10
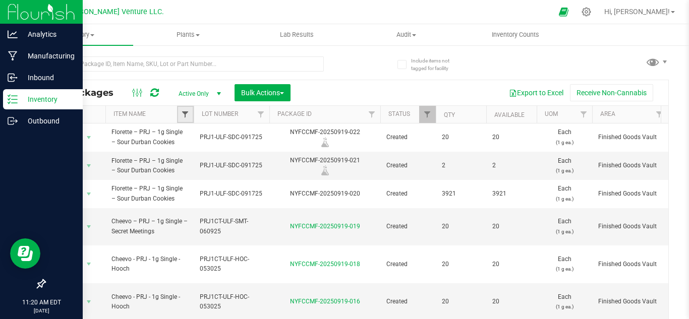
click at [180, 115] on link "Filter" at bounding box center [185, 114] width 17 height 17
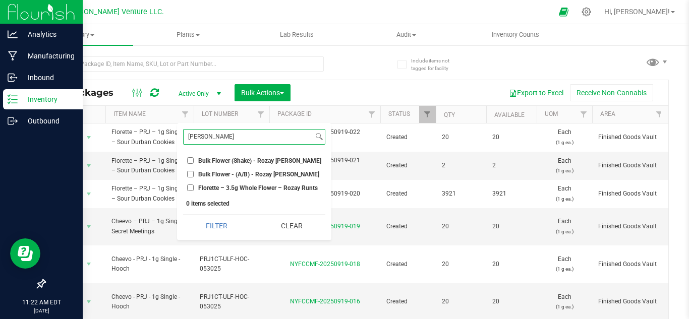
type input "[PERSON_NAME]"
click at [192, 158] on input "Bulk Flower (Shake) - Rozay [PERSON_NAME]" at bounding box center [190, 160] width 7 height 7
checkbox input "true"
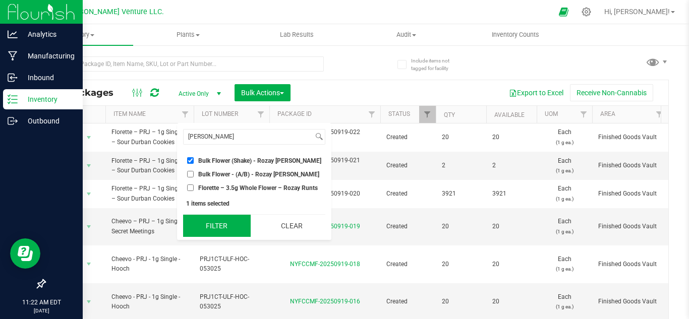
click at [200, 228] on button "Filter" at bounding box center [217, 226] width 68 height 22
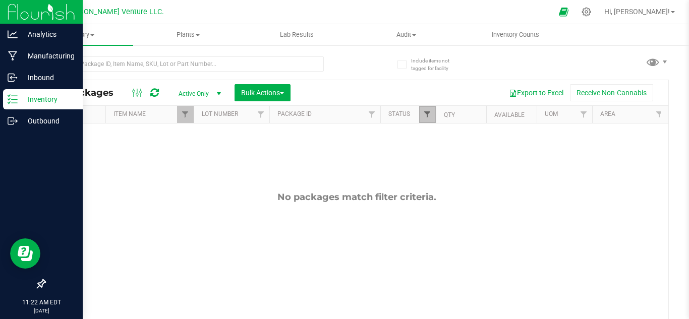
click at [430, 111] on span "Filter" at bounding box center [427, 114] width 8 height 8
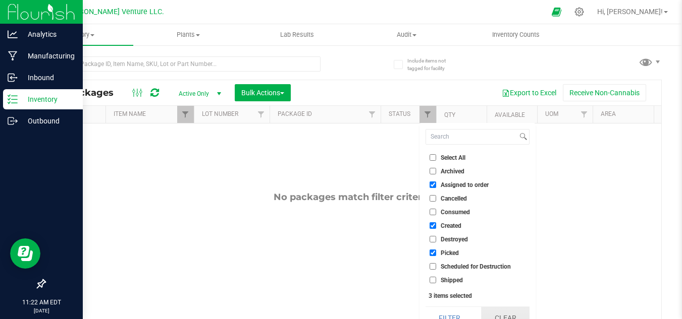
click at [507, 317] on button "Clear" at bounding box center [505, 318] width 48 height 22
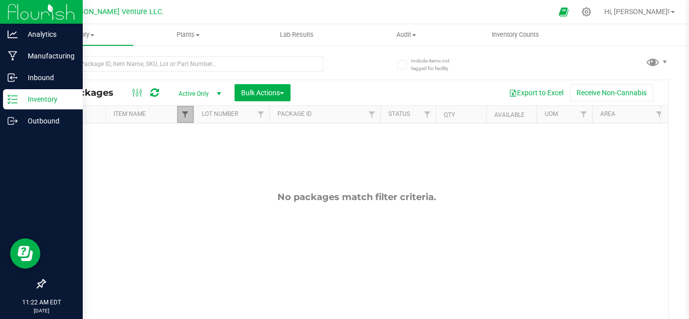
click at [186, 111] on span "Filter" at bounding box center [185, 114] width 8 height 8
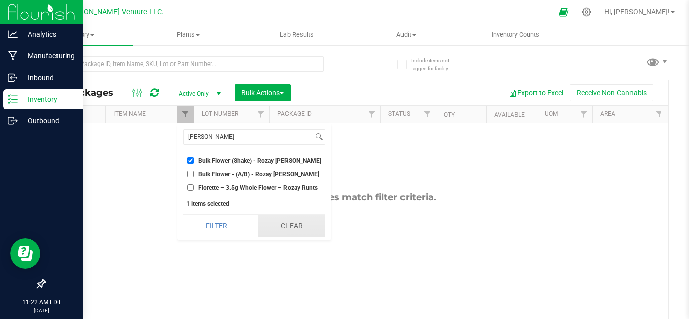
click at [291, 222] on button "Clear" at bounding box center [292, 226] width 68 height 22
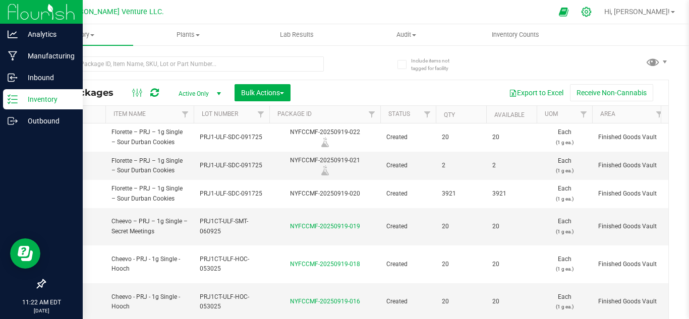
click at [592, 10] on icon at bounding box center [586, 12] width 11 height 11
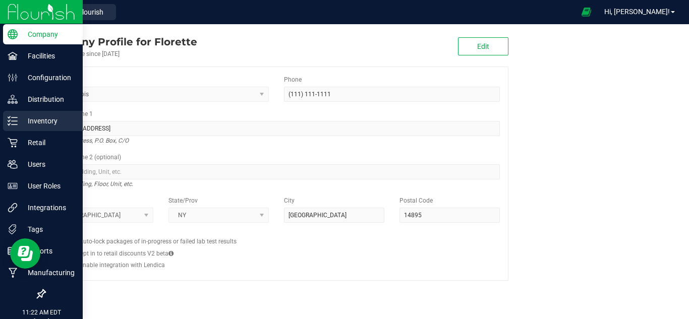
click at [15, 125] on line at bounding box center [15, 125] width 6 height 0
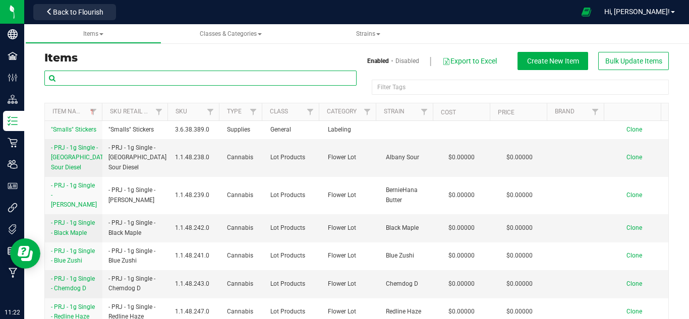
click at [189, 76] on input "text" at bounding box center [200, 78] width 312 height 15
type input "rozay"
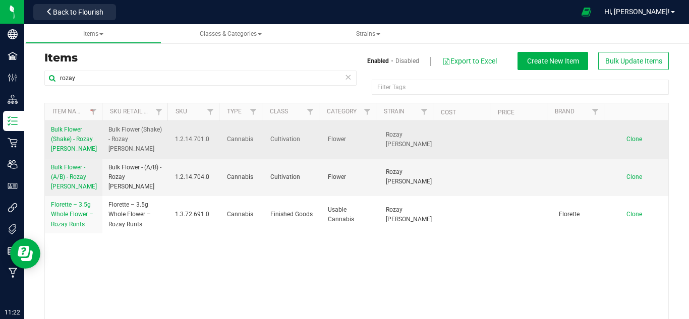
click at [63, 132] on span "Bulk Flower (Shake) - Rozay [PERSON_NAME]" at bounding box center [74, 139] width 46 height 26
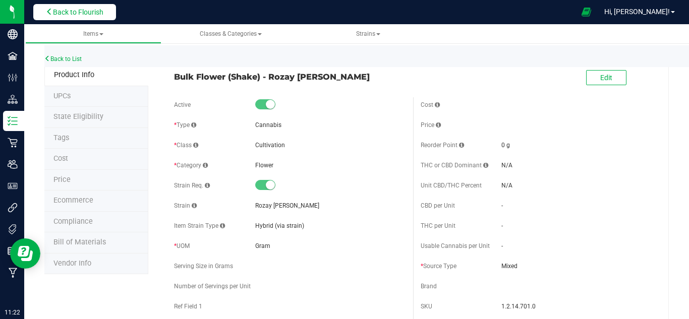
click at [93, 8] on span "Back to Flourish" at bounding box center [78, 12] width 50 height 8
